Goal: Task Accomplishment & Management: Complete application form

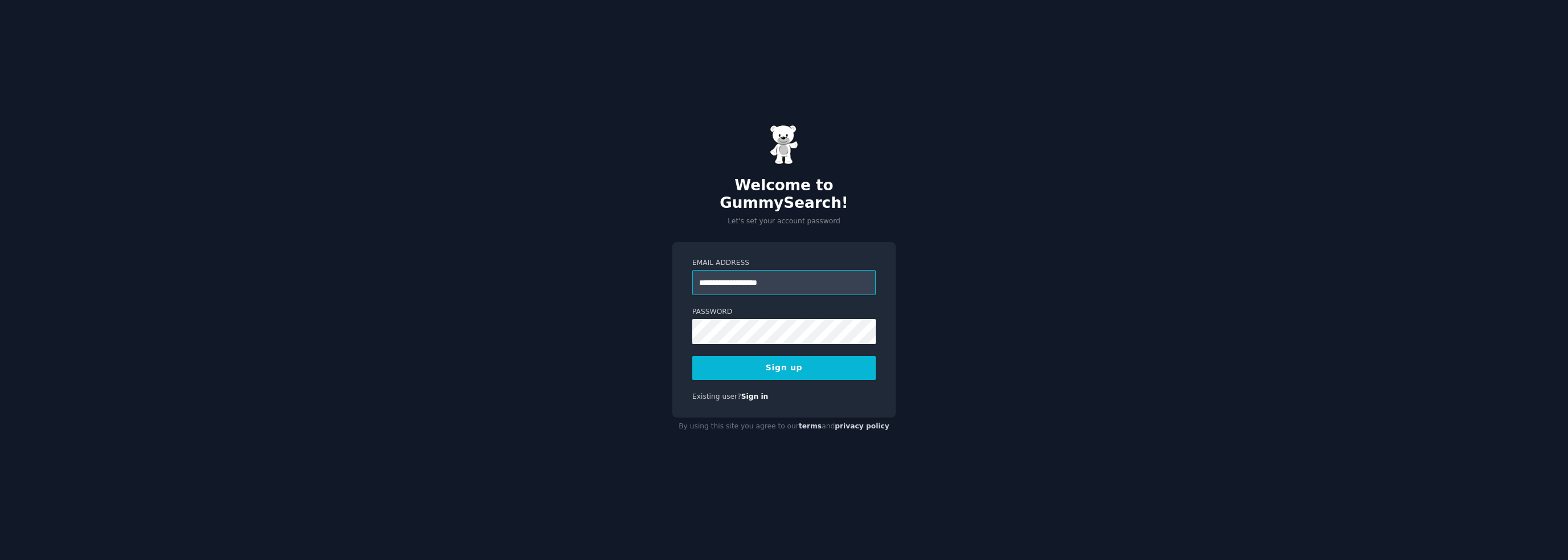
type input "**********"
click at [790, 356] on button "Sign up" at bounding box center [784, 368] width 183 height 24
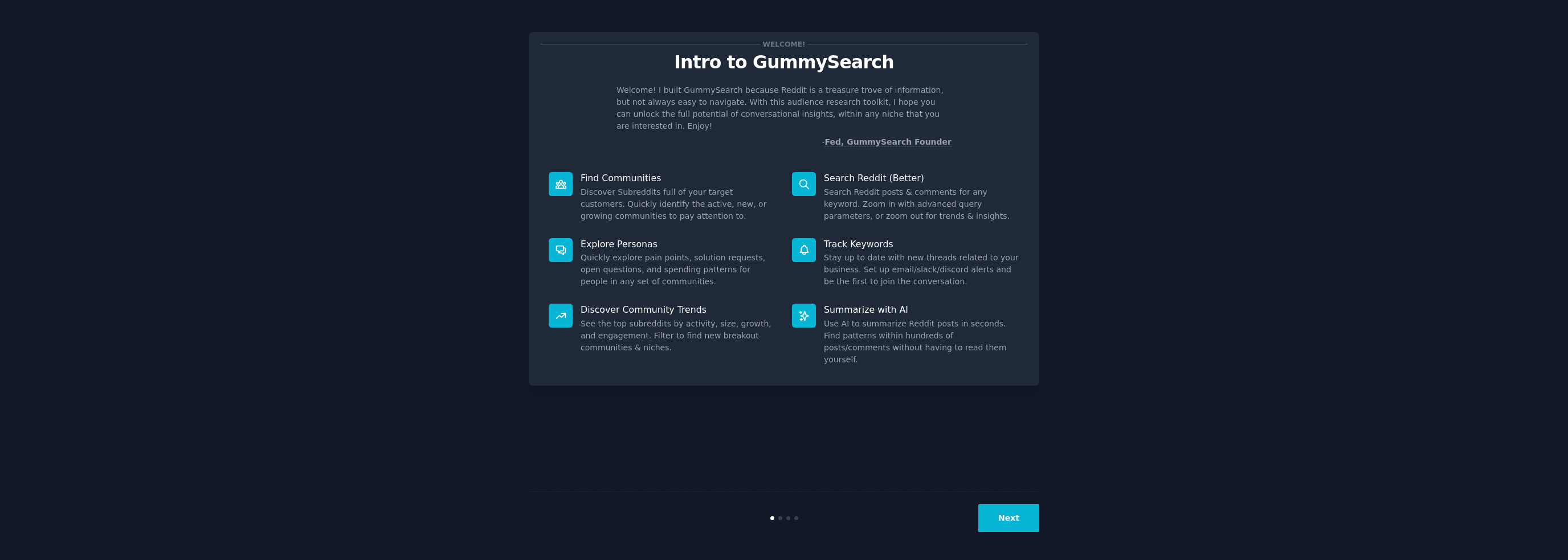
click at [1012, 519] on button "Next" at bounding box center [1009, 517] width 61 height 28
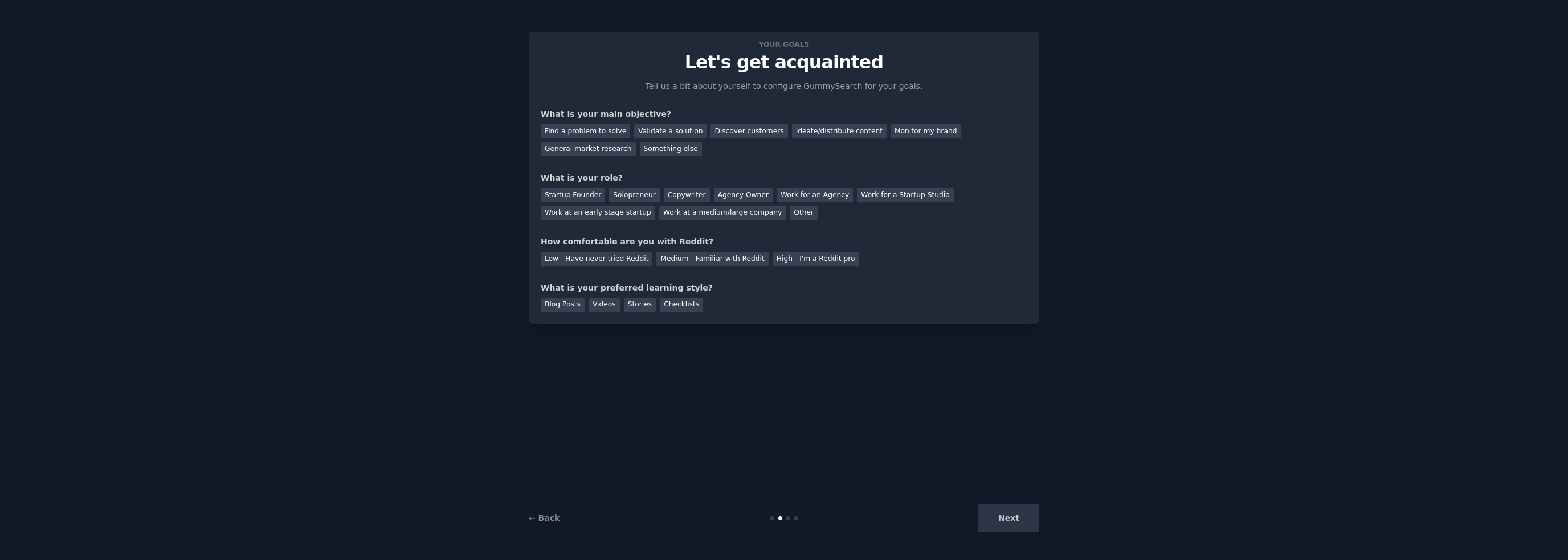
click at [1012, 519] on div "Next" at bounding box center [954, 517] width 170 height 28
click at [609, 127] on div "Find a problem to solve" at bounding box center [586, 131] width 89 height 14
click at [660, 130] on div "Validate a solution" at bounding box center [670, 131] width 72 height 14
click at [563, 127] on div "Find a problem to solve" at bounding box center [586, 131] width 89 height 14
click at [627, 189] on div "Solopreneur" at bounding box center [635, 195] width 50 height 14
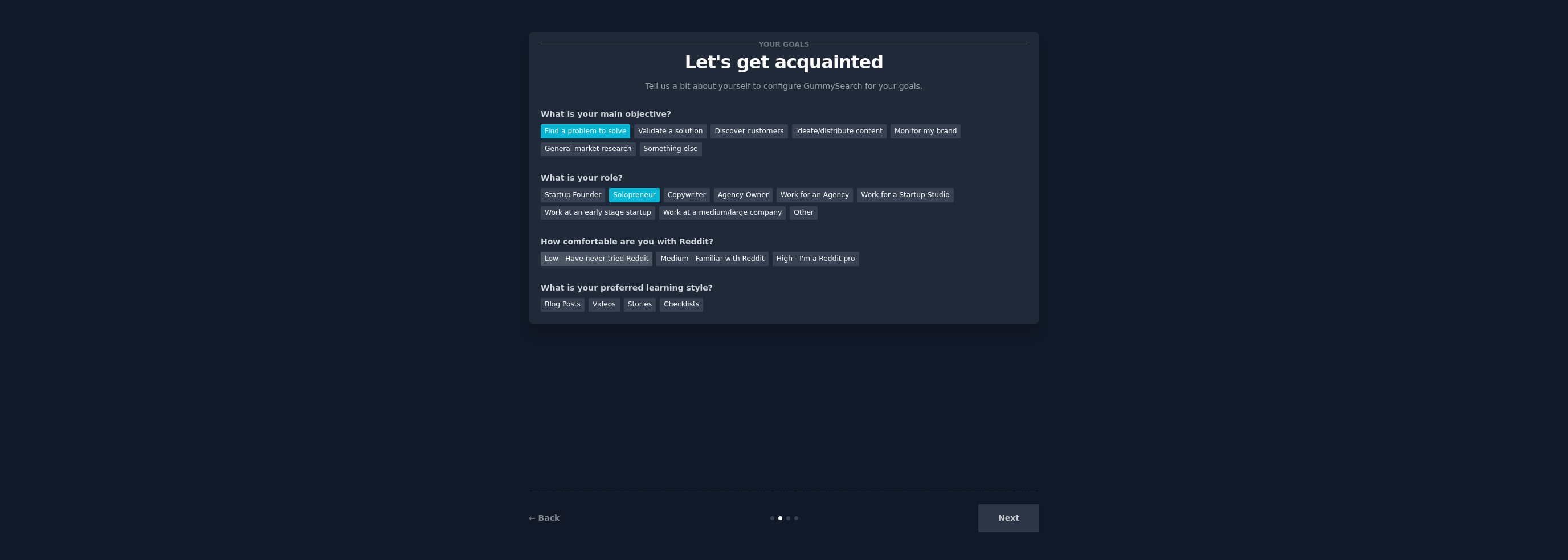
click at [627, 254] on div "Low - Have never tried Reddit" at bounding box center [596, 259] width 112 height 14
click at [573, 301] on div "Blog Posts" at bounding box center [563, 305] width 44 height 14
click at [595, 302] on div "Videos" at bounding box center [604, 305] width 31 height 14
click at [1003, 528] on button "Next" at bounding box center [1009, 517] width 61 height 28
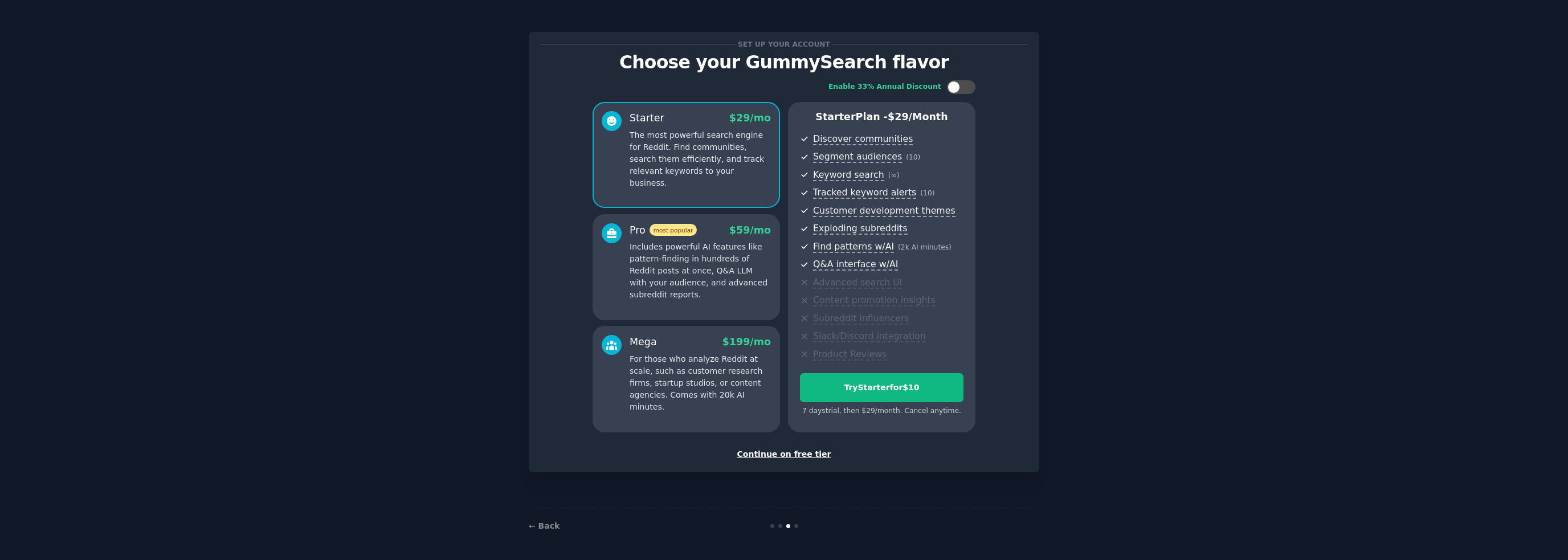
click at [780, 452] on div "Continue on free tier" at bounding box center [784, 454] width 487 height 12
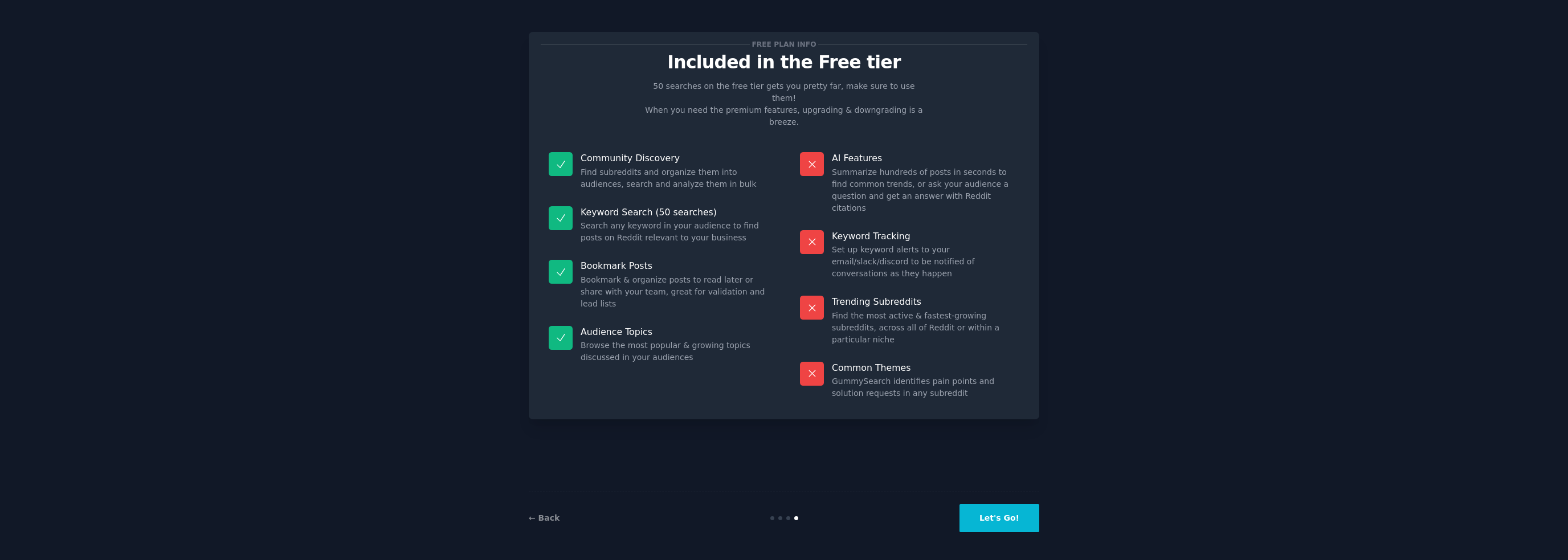
click at [1021, 517] on button "Let's Go!" at bounding box center [1000, 517] width 80 height 28
